Goal: Find specific page/section: Find specific page/section

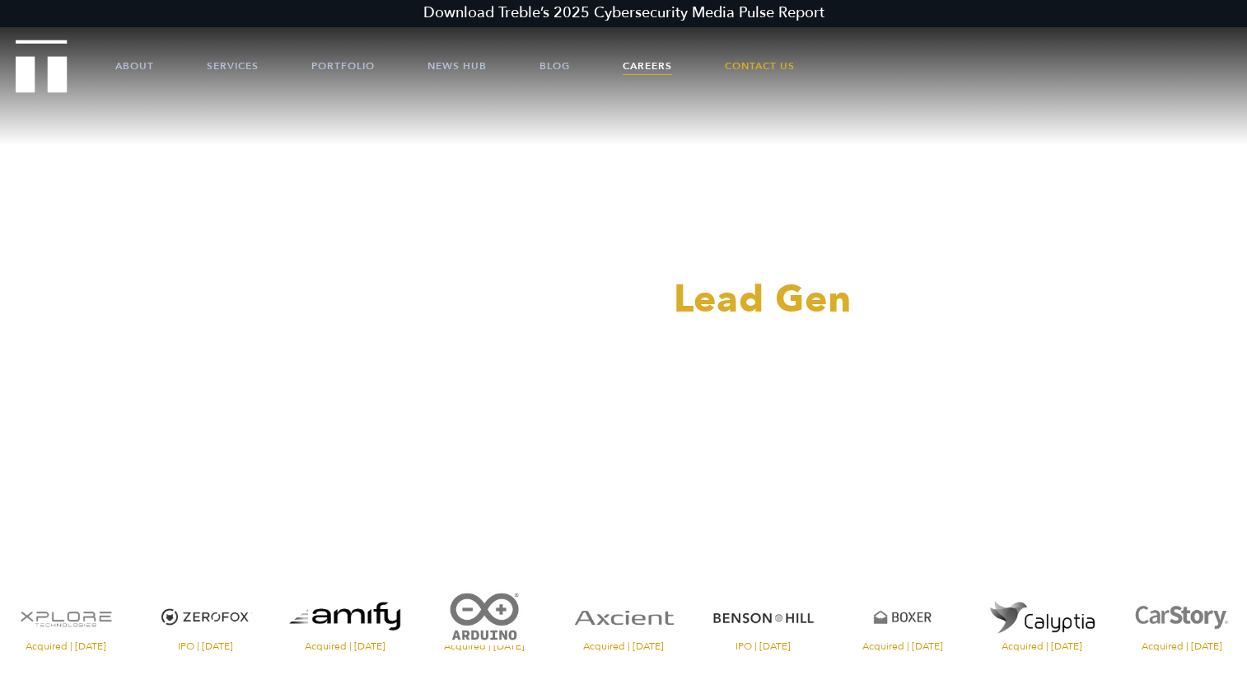
click at [642, 68] on link "Careers" at bounding box center [647, 65] width 49 height 49
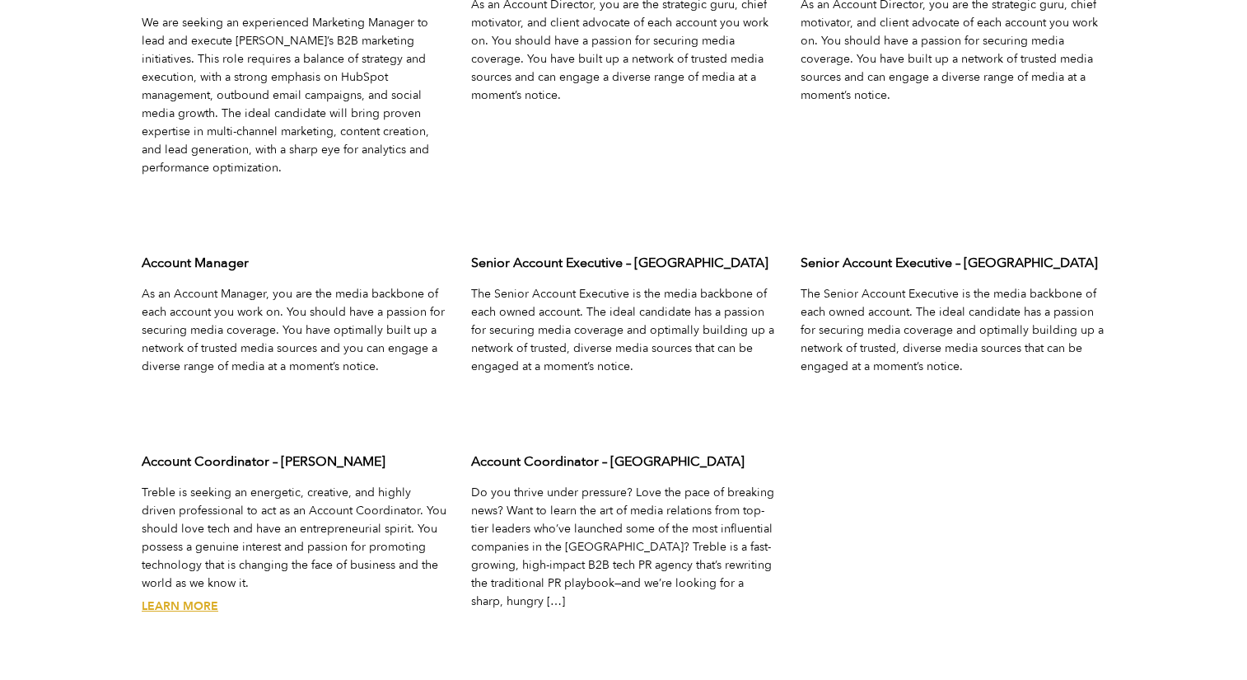
scroll to position [5493, 0]
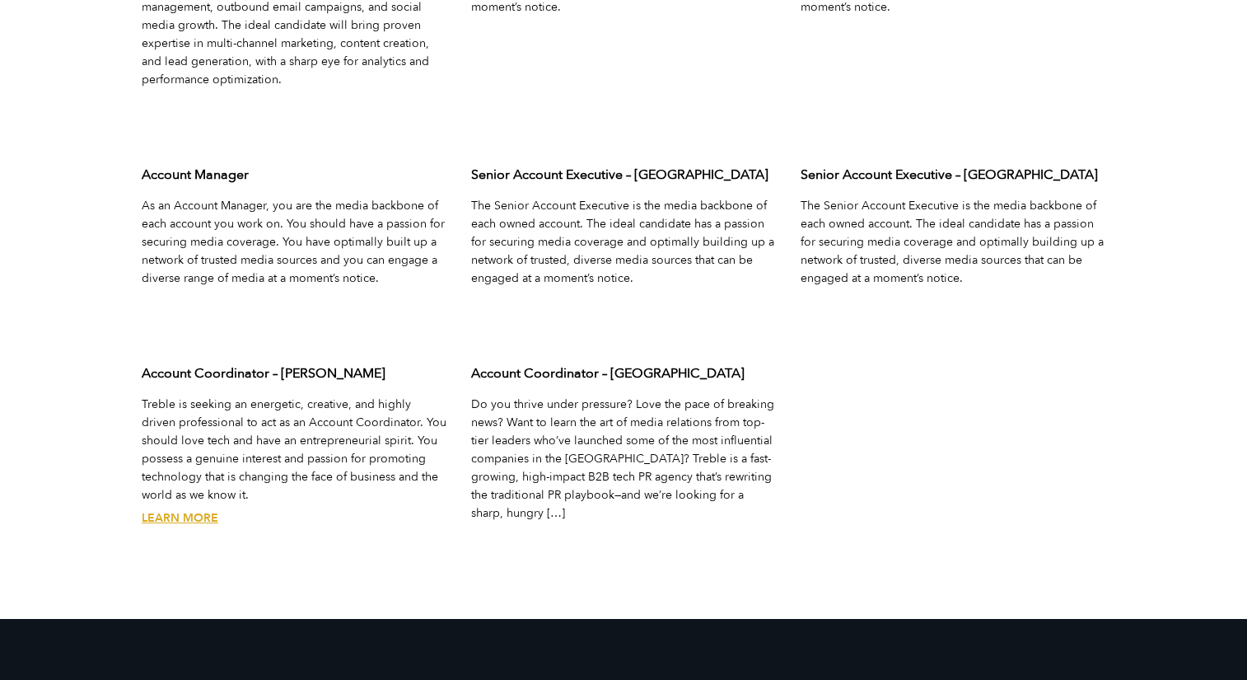
click at [184, 510] on link "Learn More" at bounding box center [180, 518] width 77 height 16
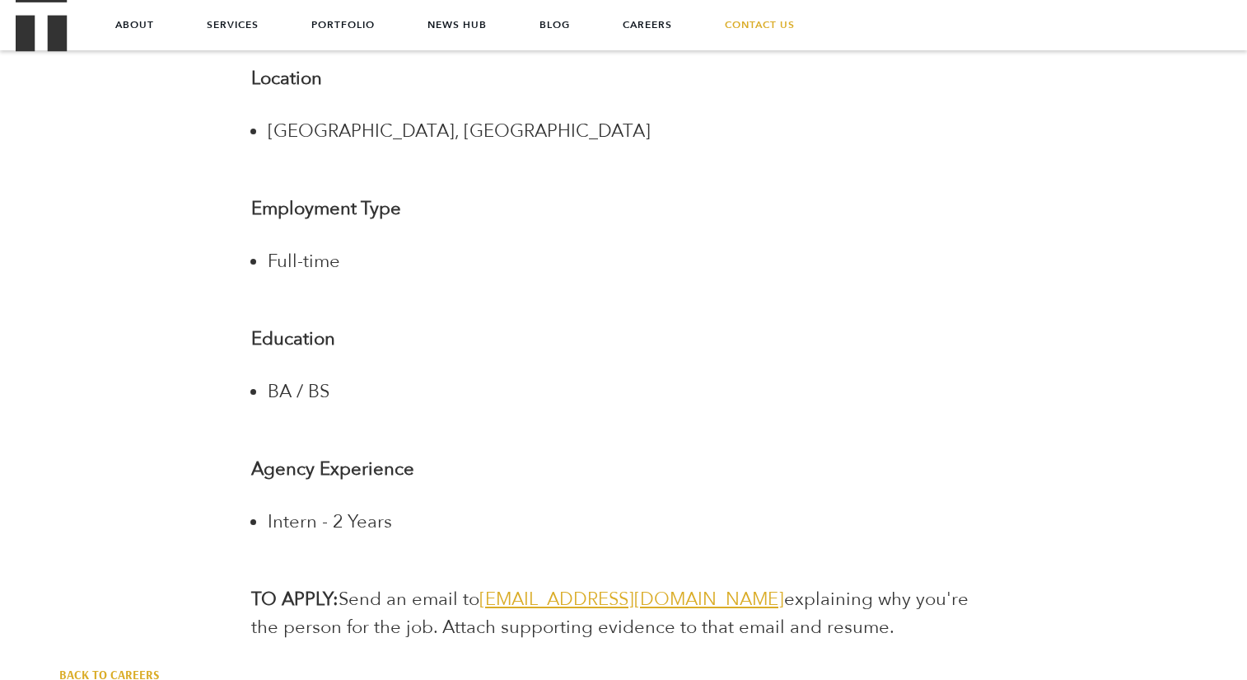
scroll to position [2640, 0]
